Goal: Information Seeking & Learning: Learn about a topic

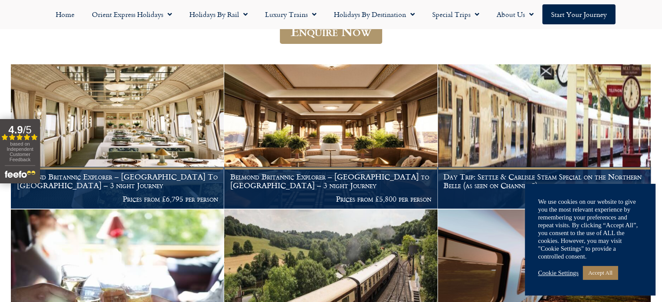
scroll to position [204, 0]
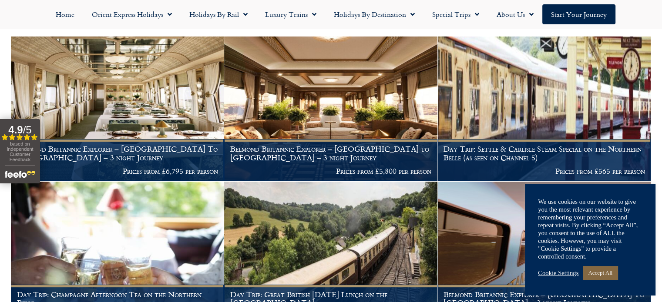
click at [604, 275] on link "Accept All" at bounding box center [600, 272] width 35 height 13
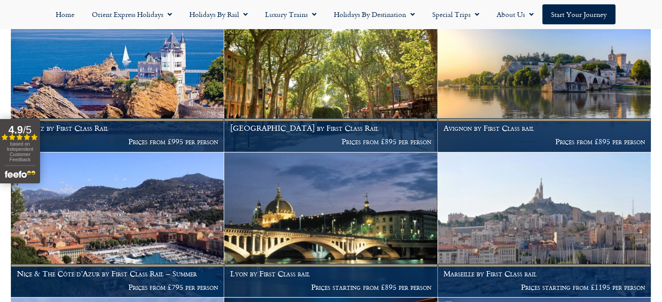
scroll to position [1236, 0]
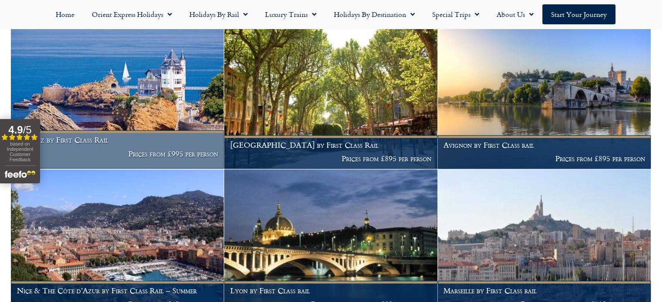
click at [127, 107] on img at bounding box center [117, 96] width 213 height 145
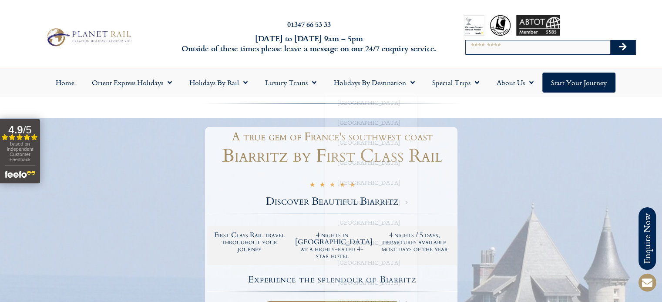
click at [498, 141] on div at bounding box center [331, 304] width 662 height 373
